Goal: Use online tool/utility: Utilize a website feature to perform a specific function

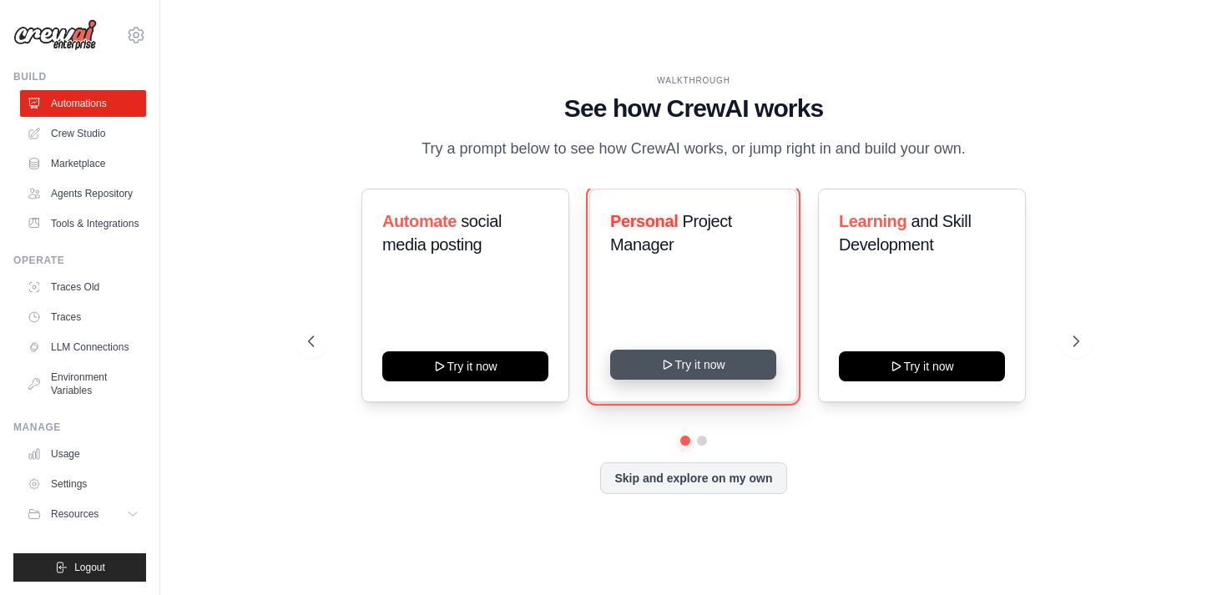
click at [731, 380] on button "Try it now" at bounding box center [693, 365] width 166 height 30
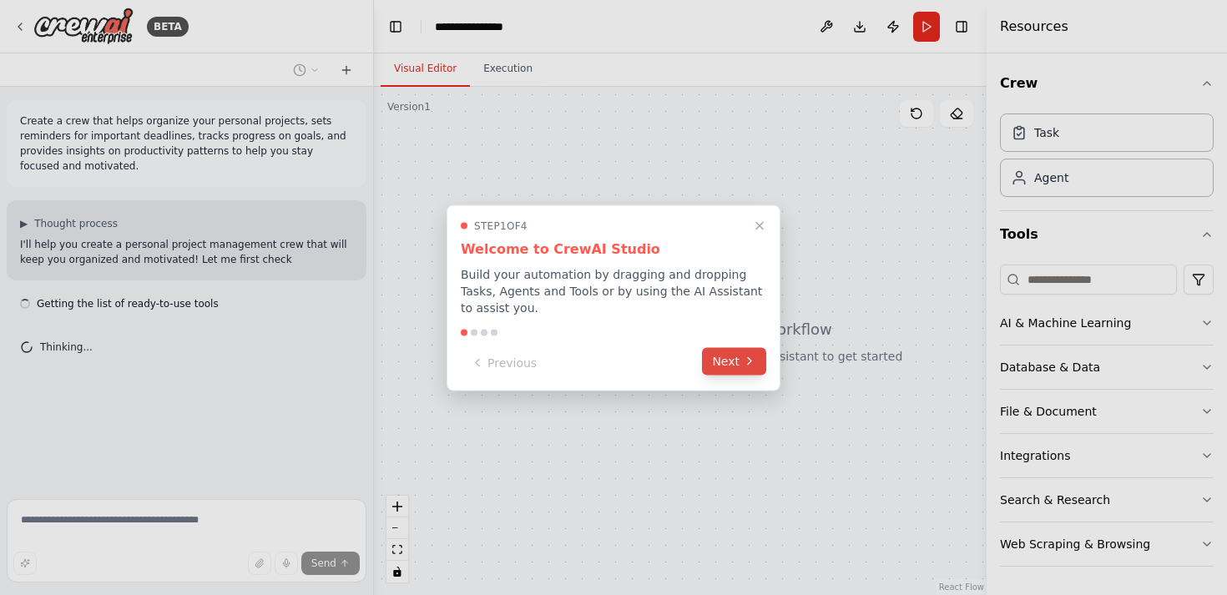
click at [748, 362] on icon at bounding box center [749, 361] width 13 height 13
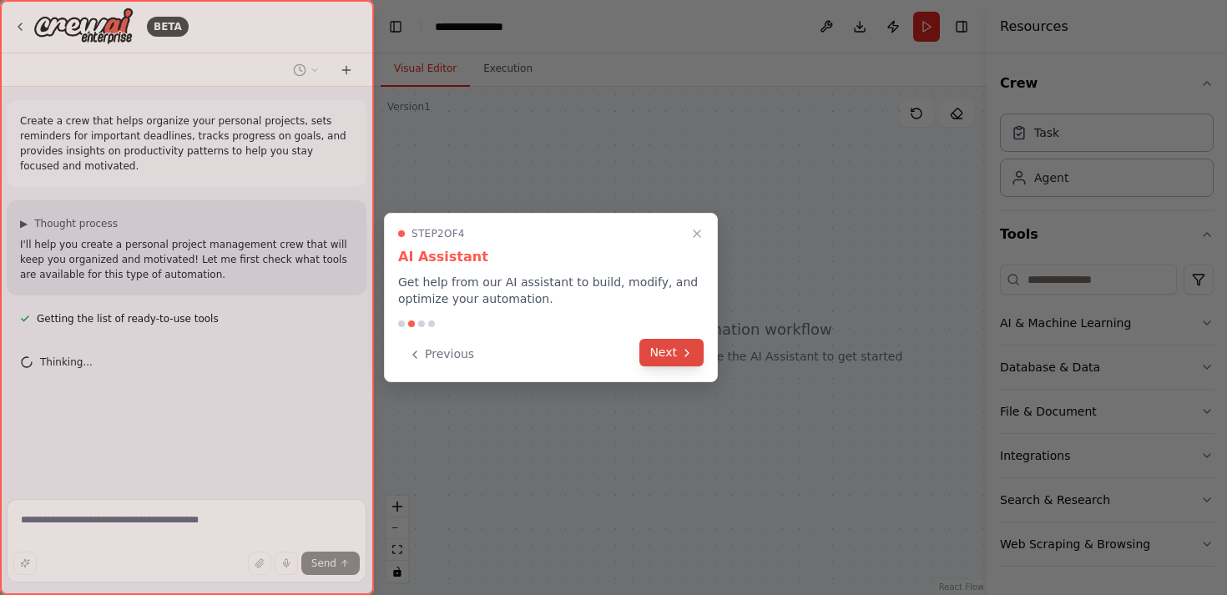
click at [685, 357] on icon at bounding box center [686, 353] width 13 height 13
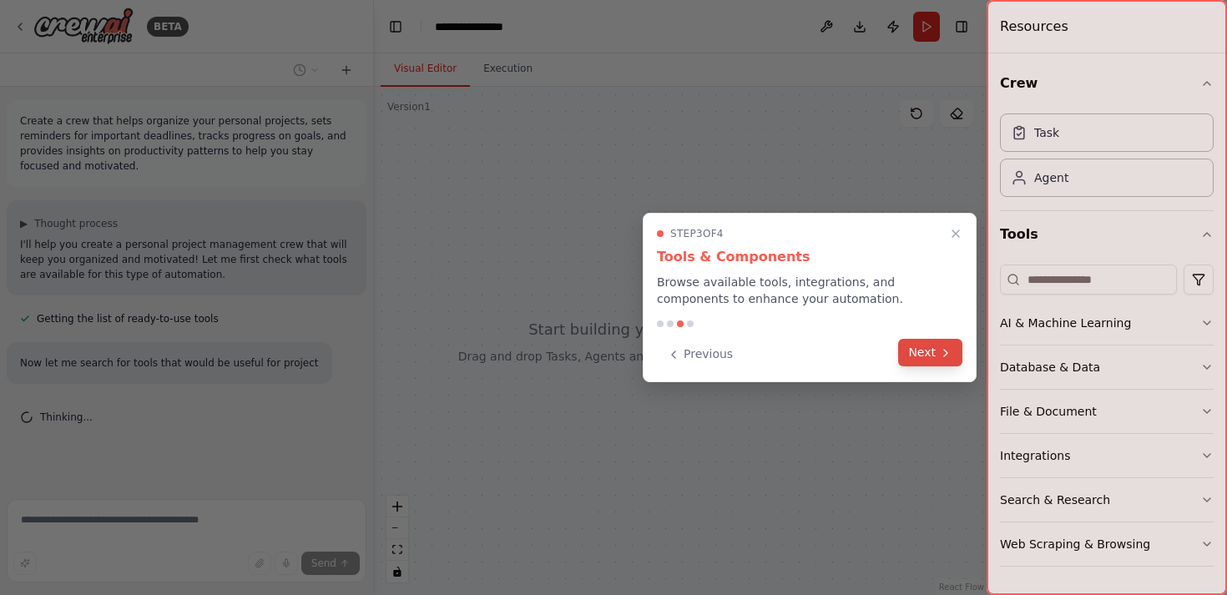
scroll to position [6, 0]
click at [922, 354] on button "Next" at bounding box center [930, 353] width 64 height 28
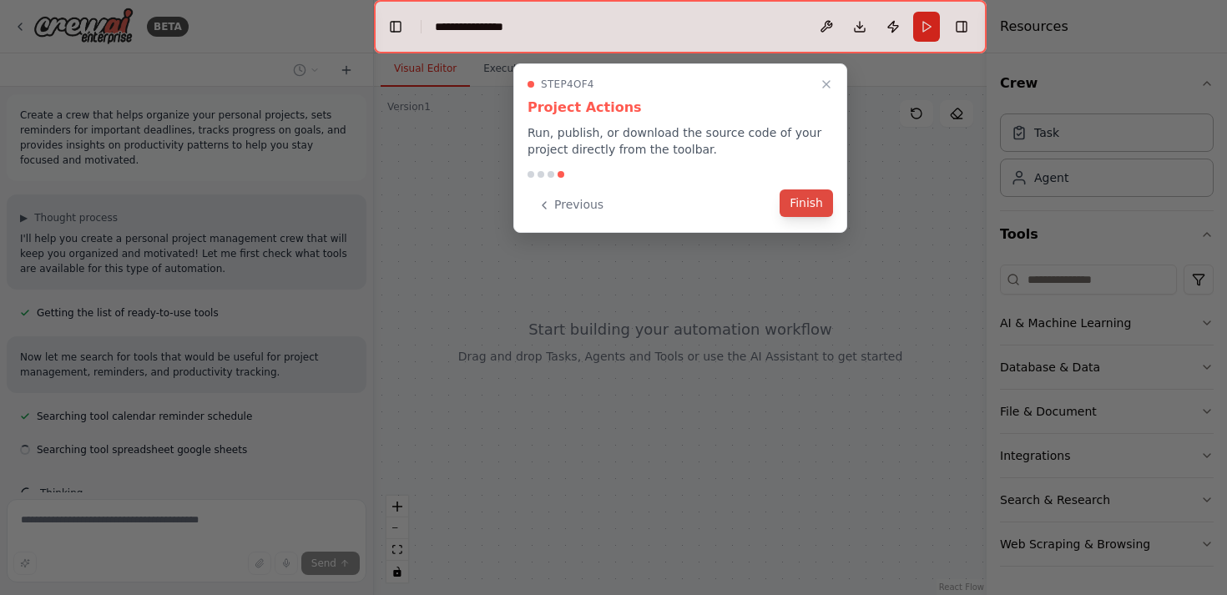
click at [802, 205] on button "Finish" at bounding box center [806, 204] width 53 height 28
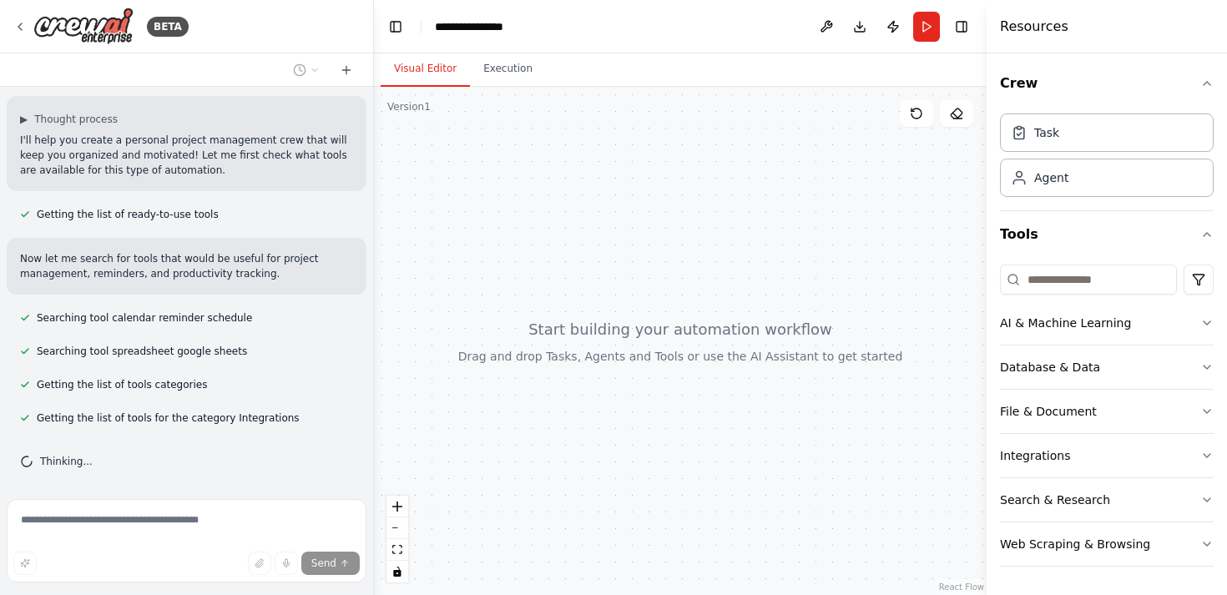
scroll to position [106, 0]
click at [1081, 141] on div "Task" at bounding box center [1107, 132] width 214 height 38
click at [1084, 191] on div "Agent" at bounding box center [1107, 177] width 214 height 38
click at [1095, 136] on div "Task" at bounding box center [1107, 132] width 214 height 38
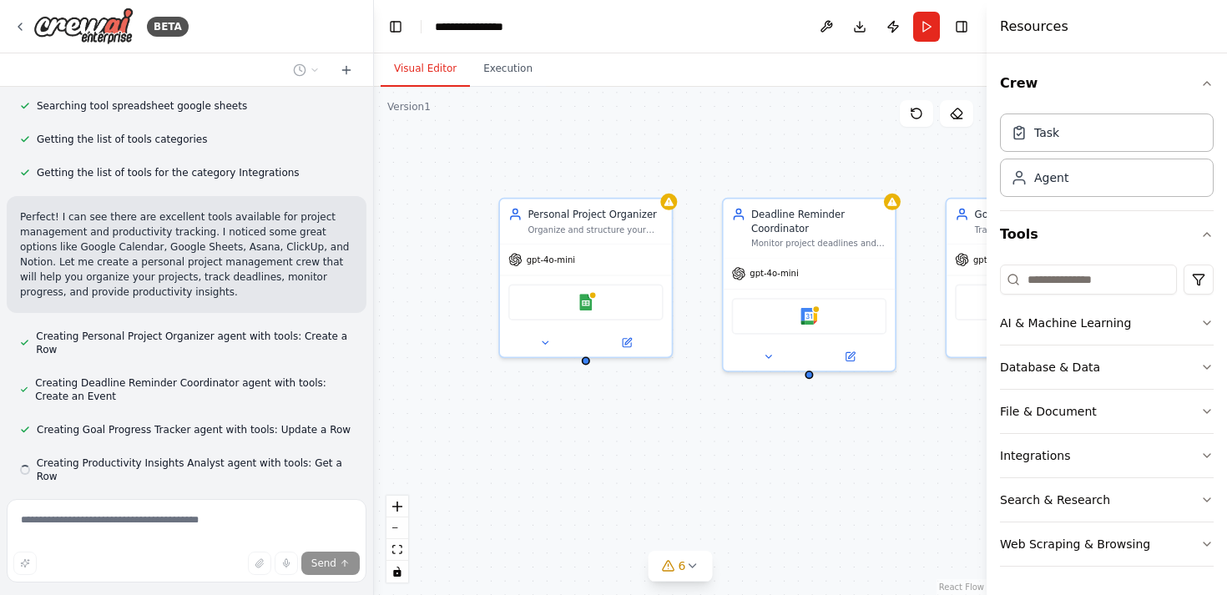
scroll to position [383, 0]
